Goal: Navigation & Orientation: Find specific page/section

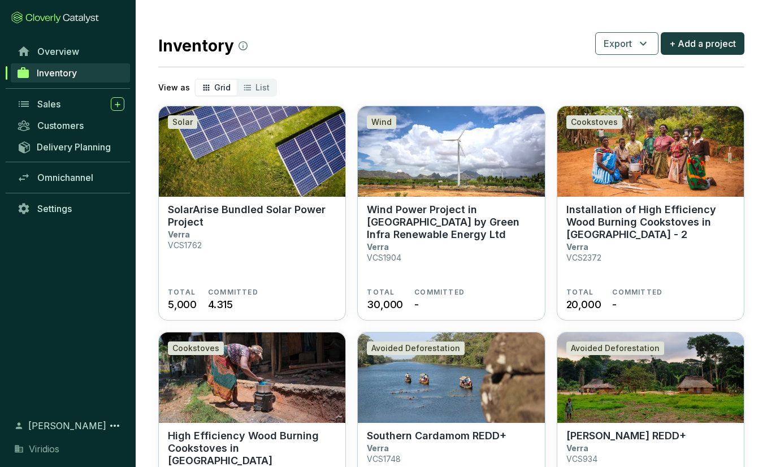
scroll to position [282, 0]
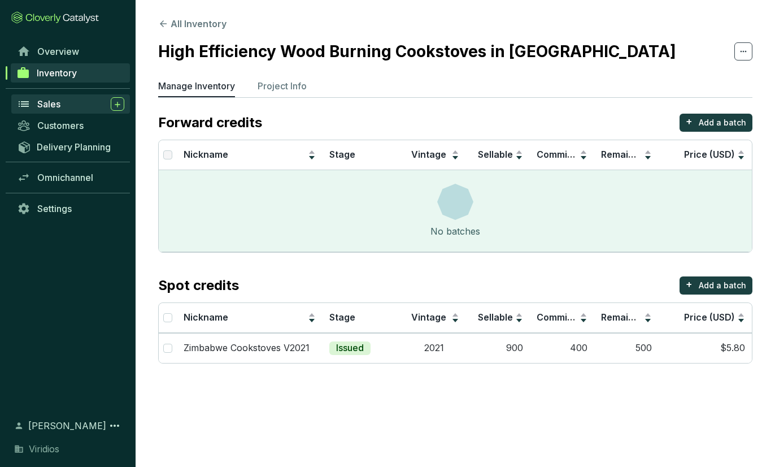
click at [61, 110] on div "Sales" at bounding box center [80, 104] width 87 height 14
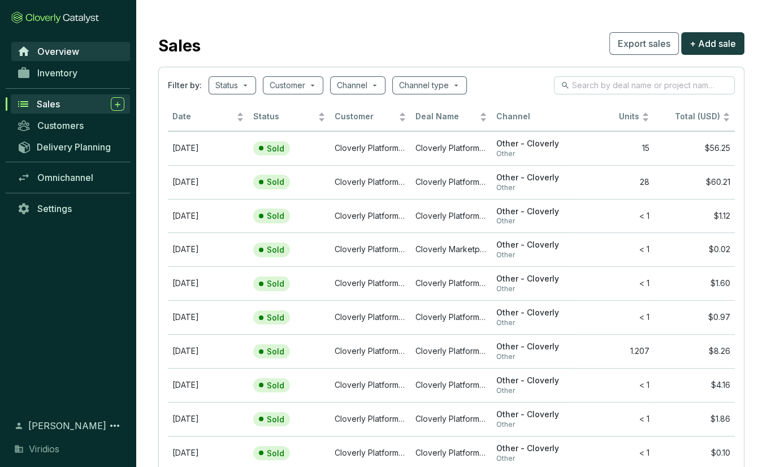
click at [84, 58] on link "Overview" at bounding box center [70, 51] width 119 height 19
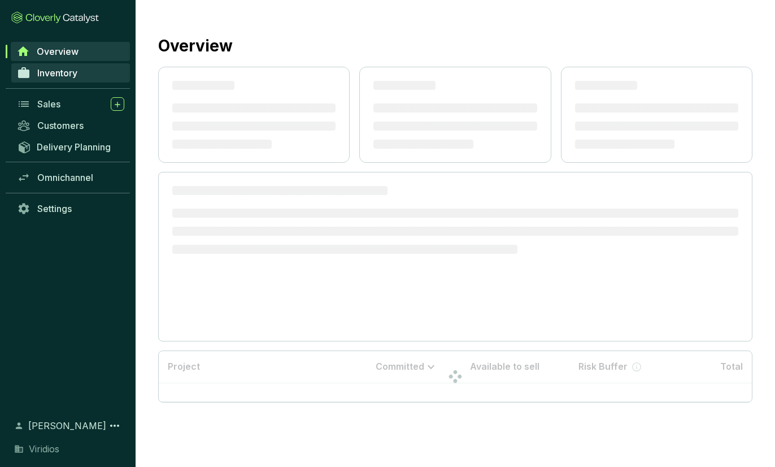
click at [72, 79] on link "Inventory" at bounding box center [70, 72] width 119 height 19
